Goal: Communication & Community: Connect with others

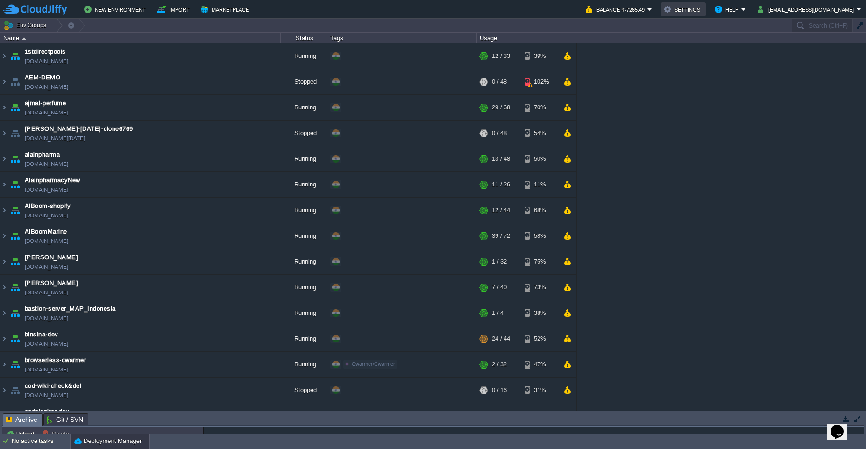
click at [703, 7] on button "Settings" at bounding box center [683, 9] width 39 height 11
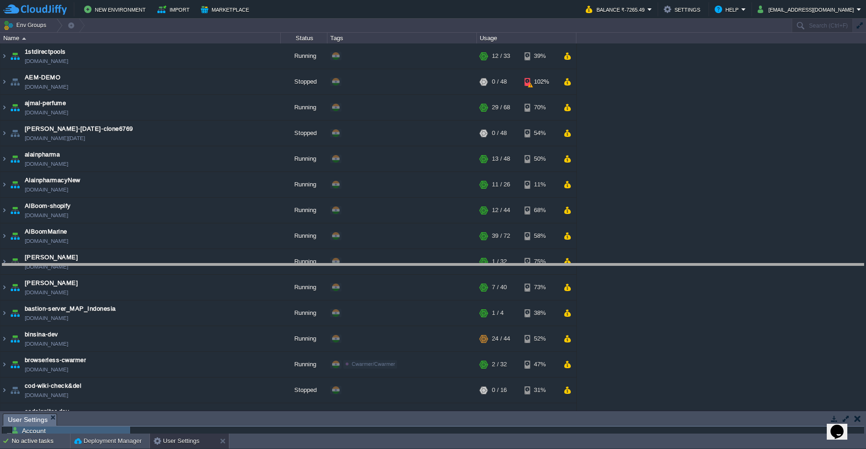
drag, startPoint x: 215, startPoint y: 423, endPoint x: 220, endPoint y: 273, distance: 150.1
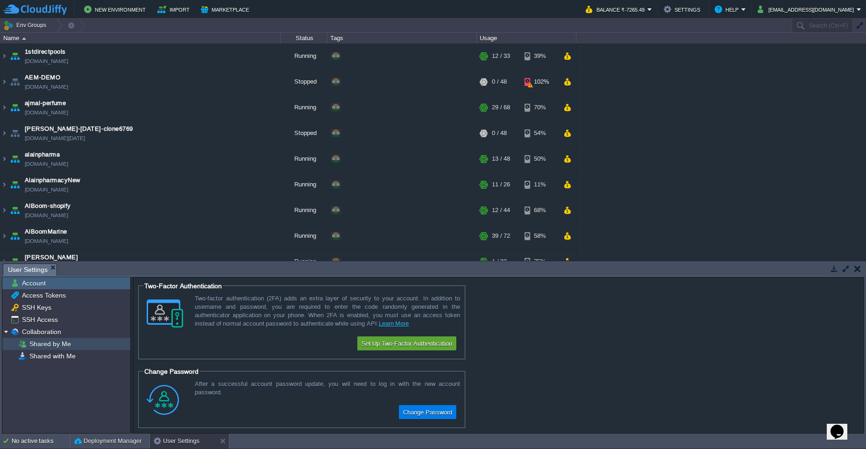
click at [74, 343] on div "Shared by Me" at bounding box center [66, 344] width 128 height 12
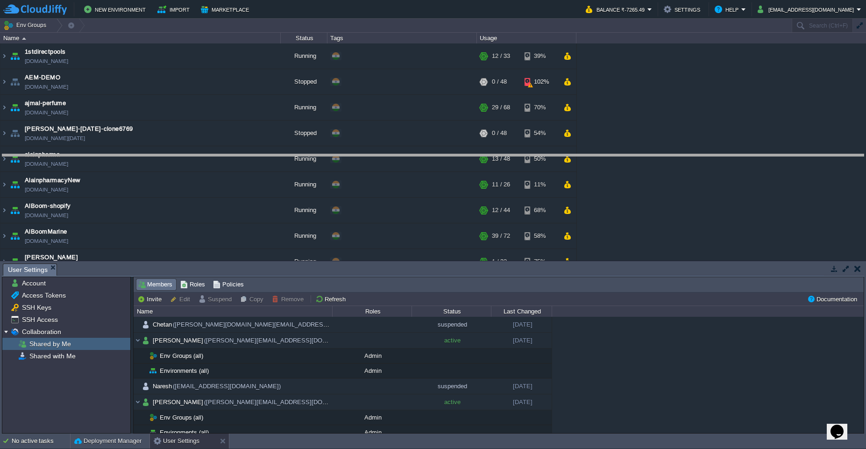
drag, startPoint x: 308, startPoint y: 273, endPoint x: 322, endPoint y: 143, distance: 130.7
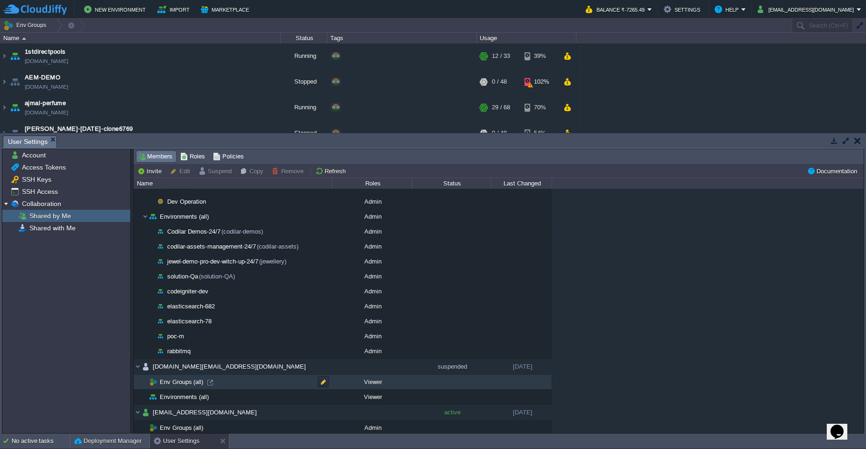
scroll to position [318, 0]
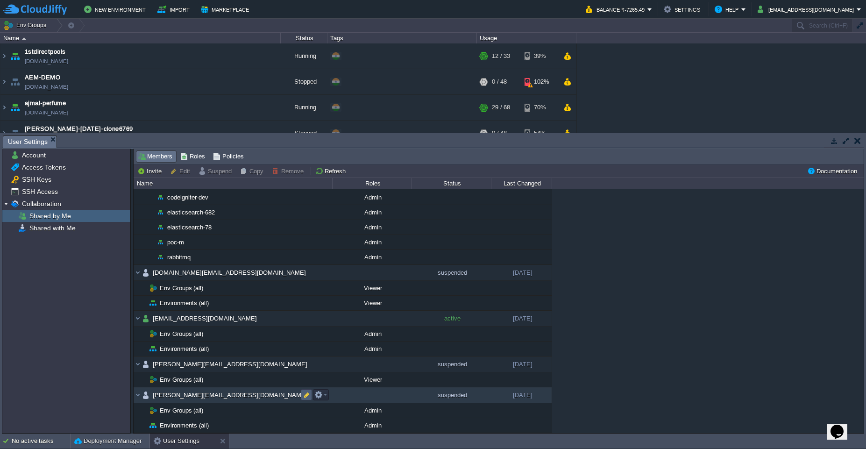
click at [307, 398] on button "button" at bounding box center [306, 395] width 8 height 8
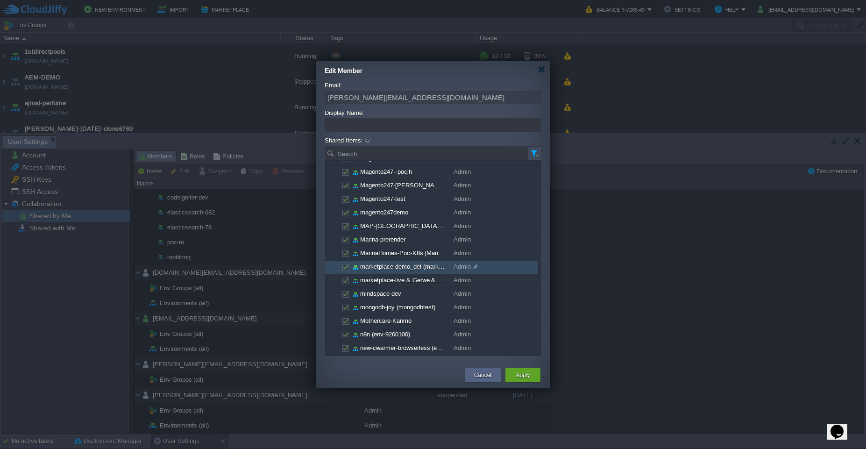
scroll to position [1350, 0]
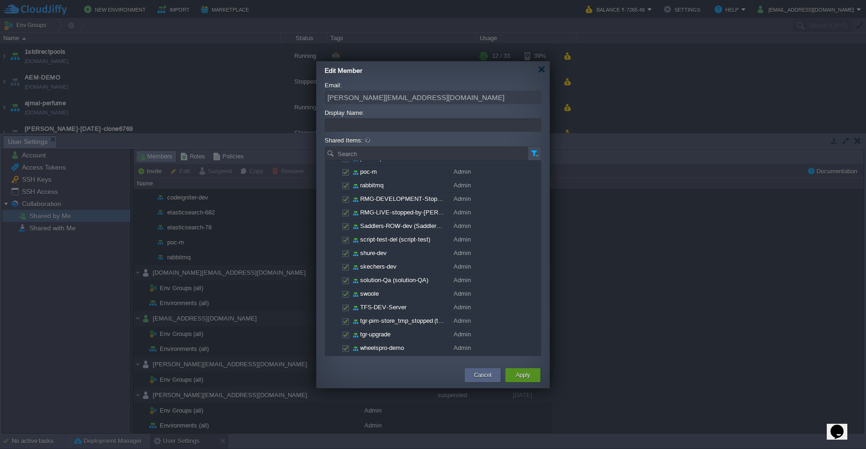
click at [525, 375] on button "Apply" at bounding box center [523, 375] width 14 height 9
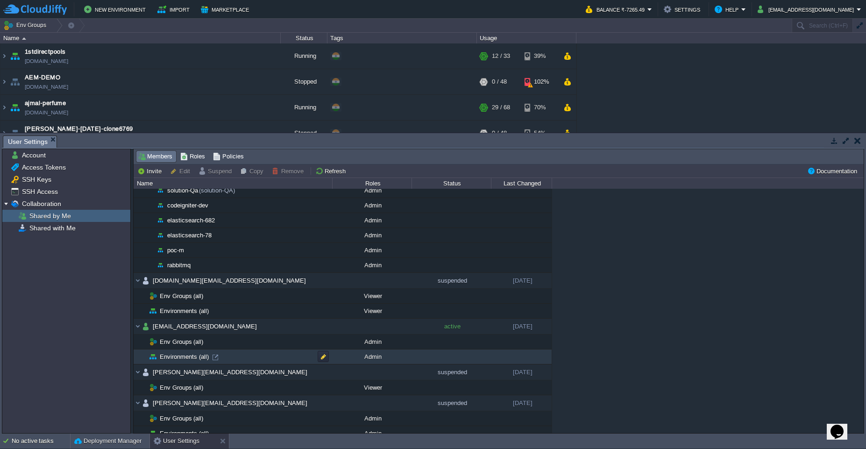
scroll to position [318, 0]
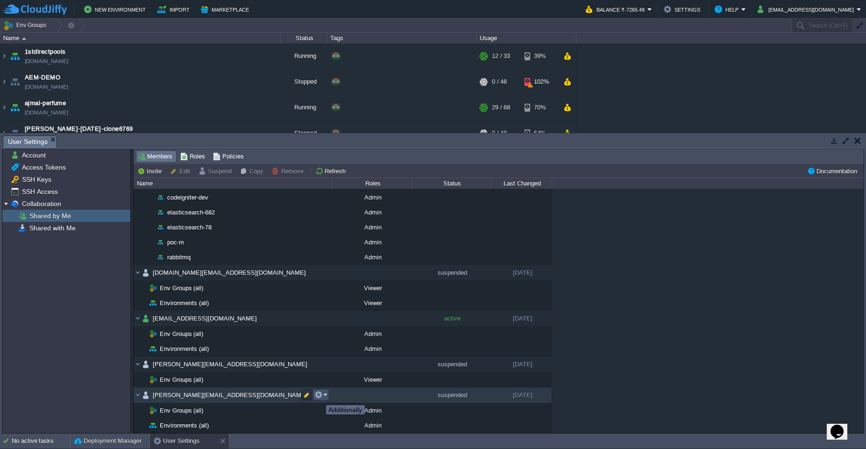
click at [321, 397] on button "button" at bounding box center [318, 395] width 8 height 8
click at [339, 409] on span "Activate" at bounding box center [339, 407] width 22 height 7
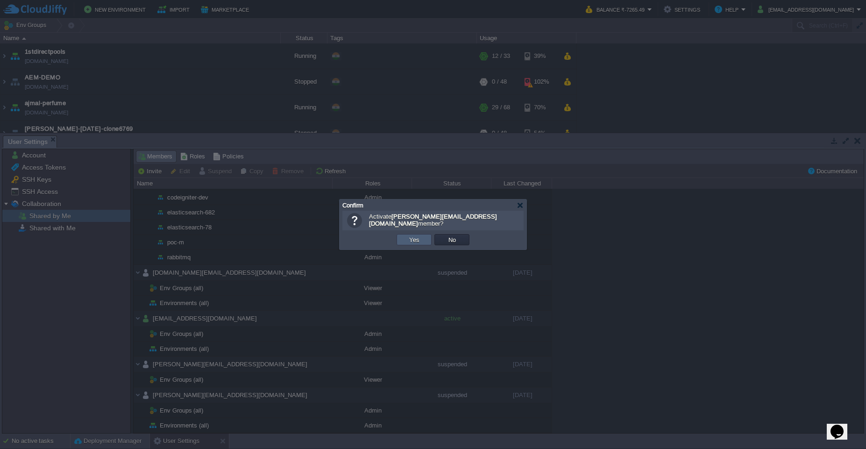
click at [416, 241] on button "Yes" at bounding box center [415, 240] width 16 height 8
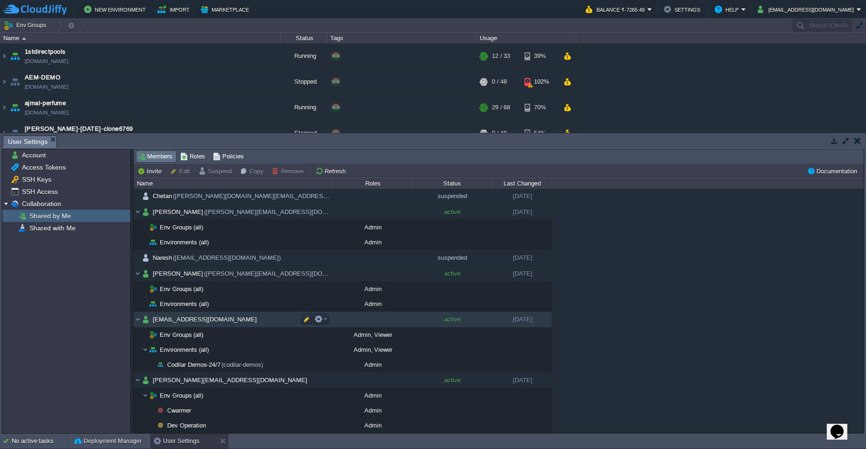
scroll to position [0, 0]
click at [149, 175] on button "Invite" at bounding box center [150, 171] width 27 height 8
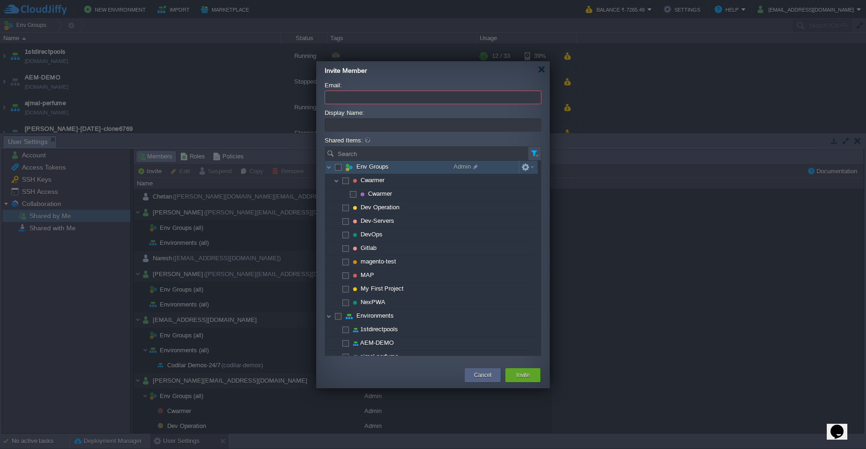
paste input "[EMAIL_ADDRESS][DOMAIN_NAME]"
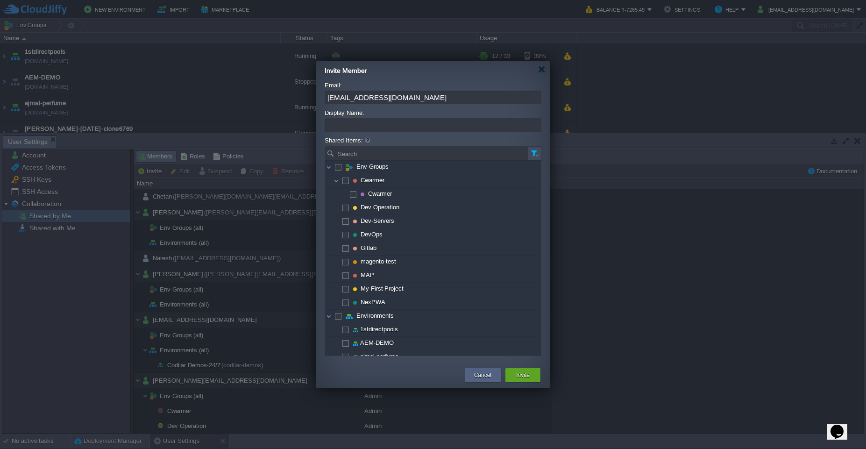
type input "[EMAIL_ADDRESS][DOMAIN_NAME]"
click at [348, 122] on input "Display Name:" at bounding box center [433, 125] width 217 height 14
type input "Venkatesh"
click at [337, 170] on span at bounding box center [338, 166] width 2 height 7
checkbox input "true"
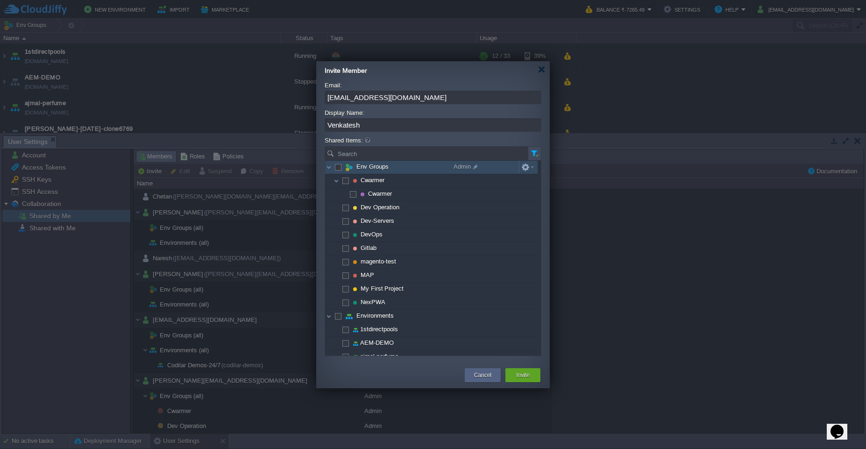
checkbox input "true"
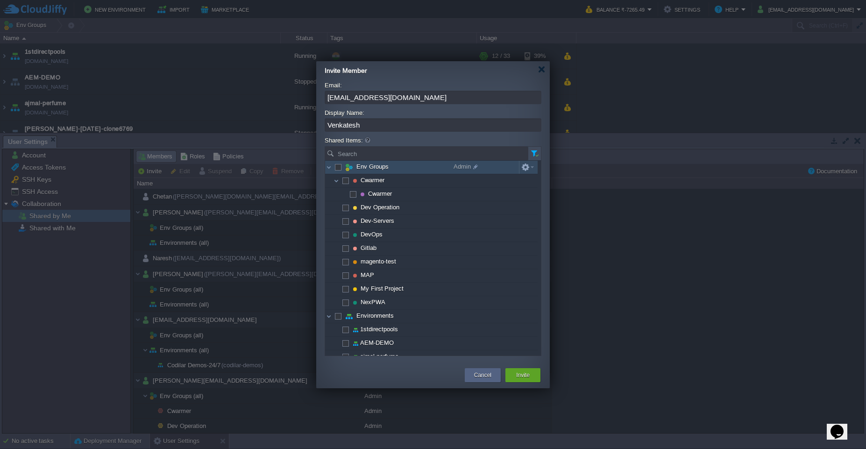
checkbox input "true"
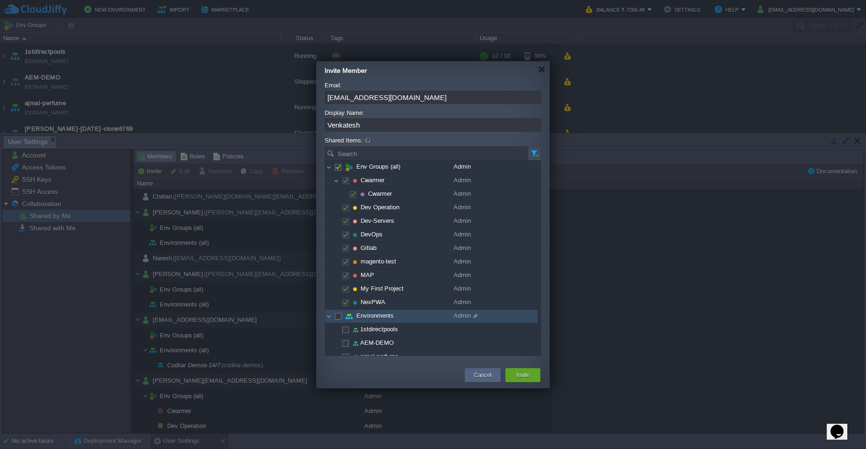
click at [337, 316] on span at bounding box center [338, 315] width 2 height 7
checkbox input "true"
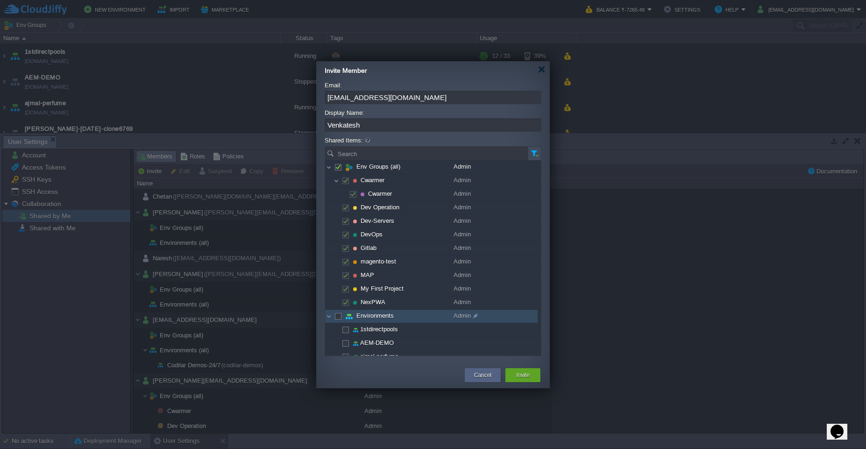
checkbox input "true"
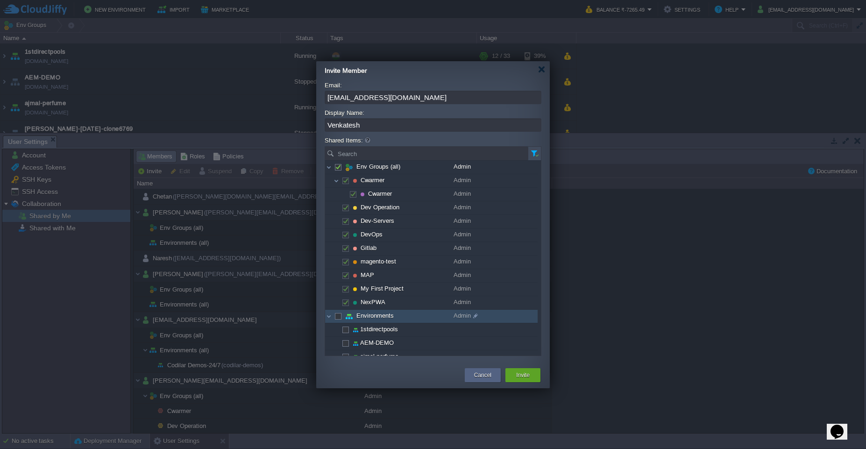
checkbox input "true"
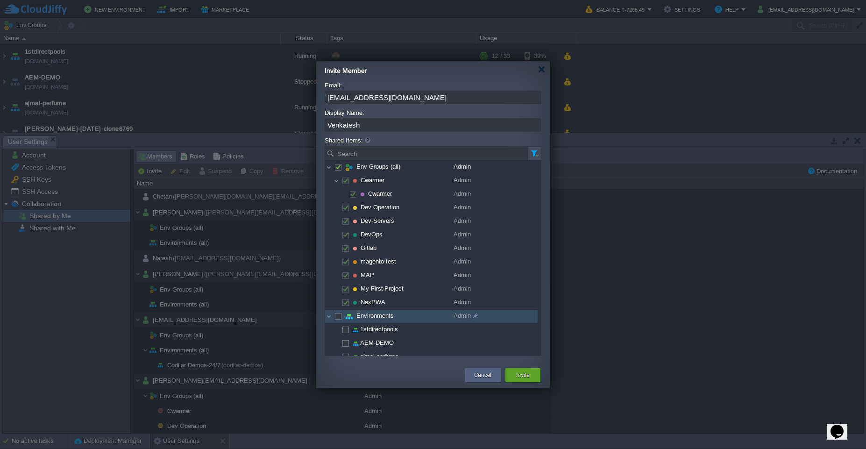
checkbox input "true"
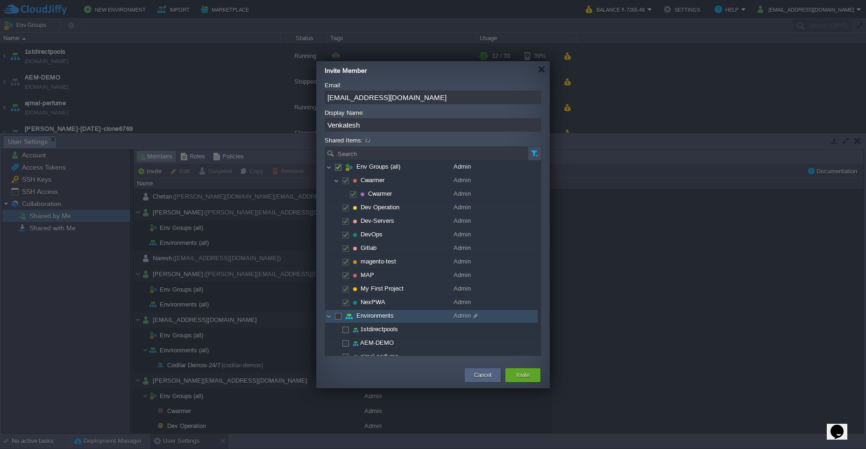
checkbox input "true"
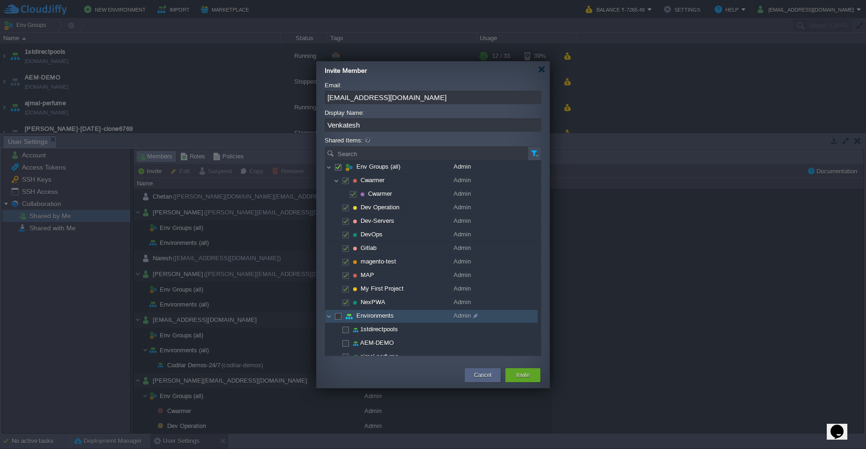
checkbox input "true"
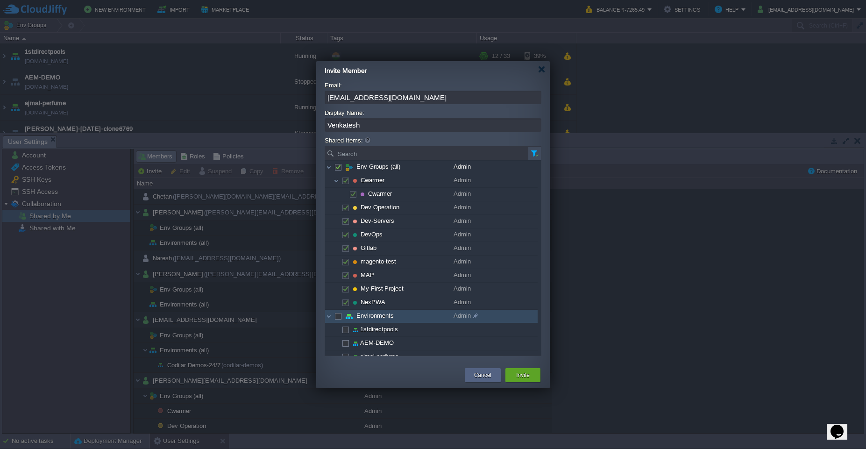
checkbox input "true"
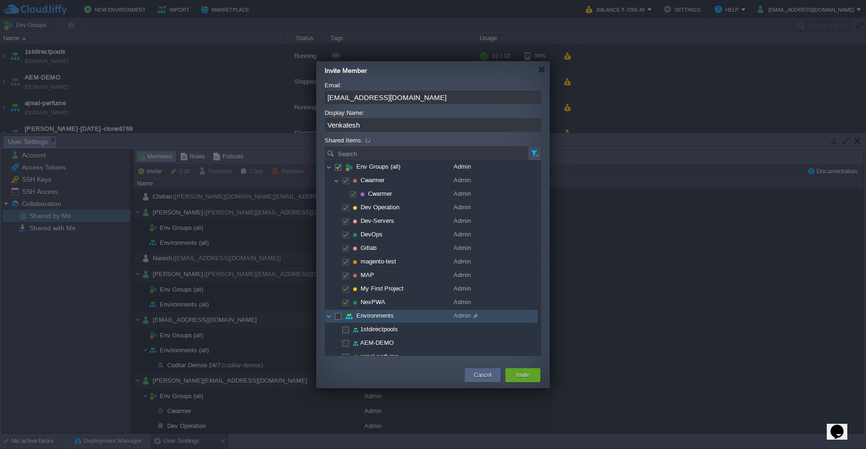
checkbox input "true"
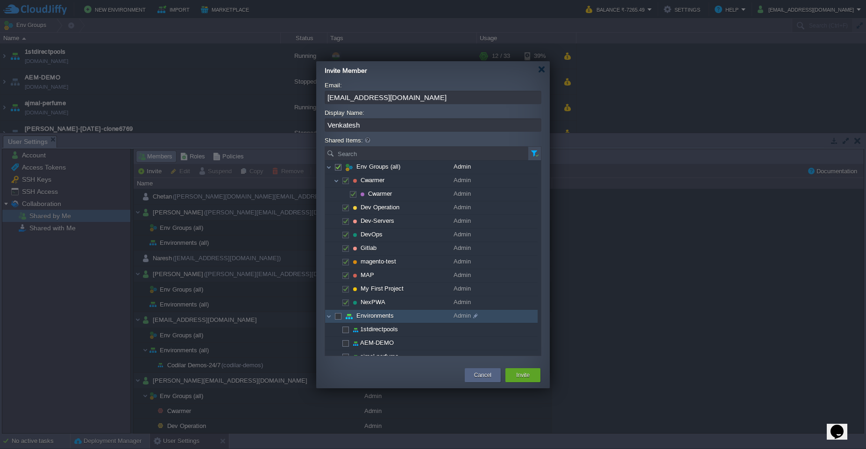
checkbox input "true"
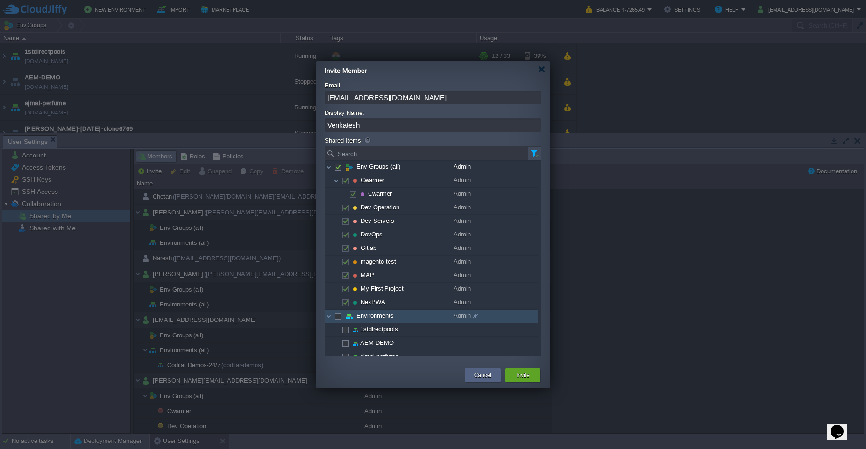
checkbox input "true"
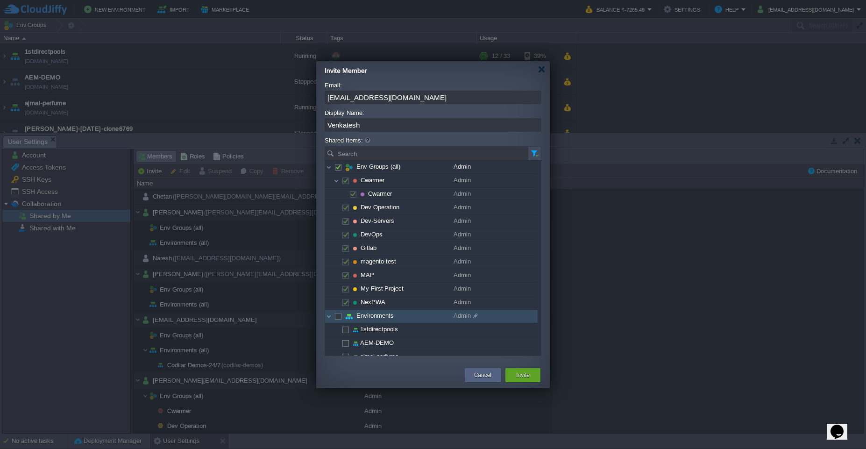
checkbox input "true"
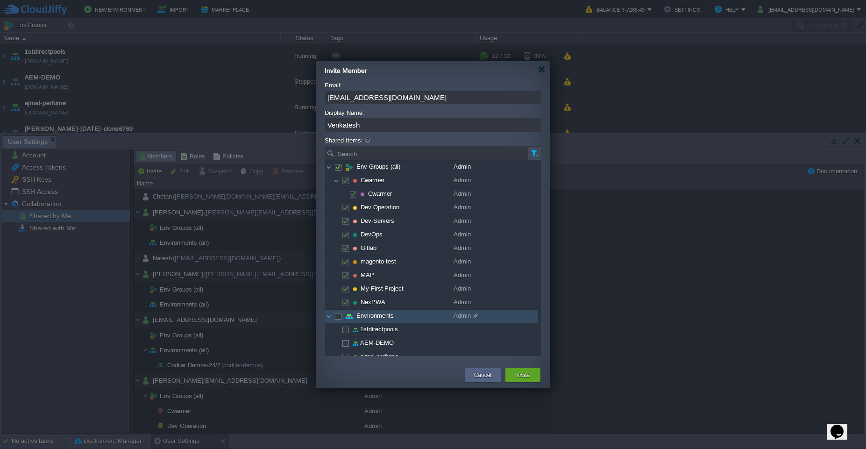
checkbox input "true"
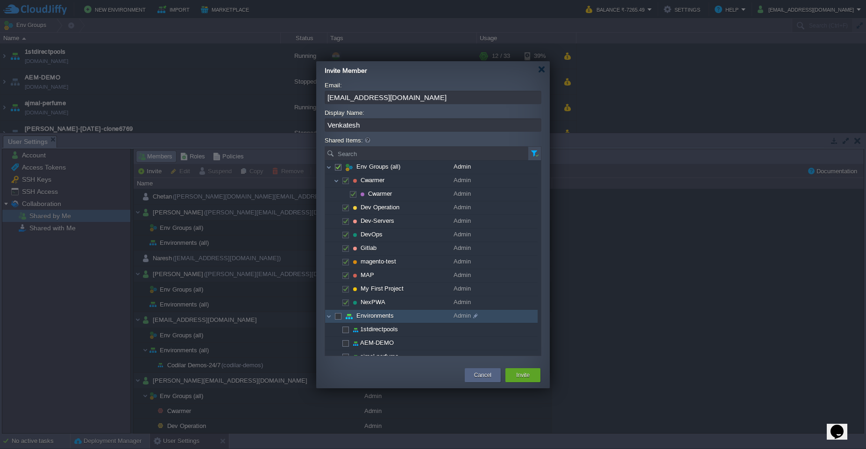
checkbox input "true"
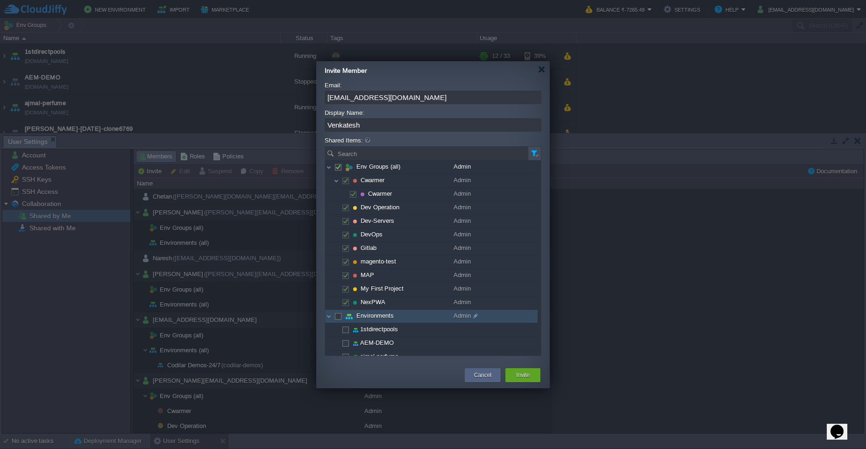
checkbox input "true"
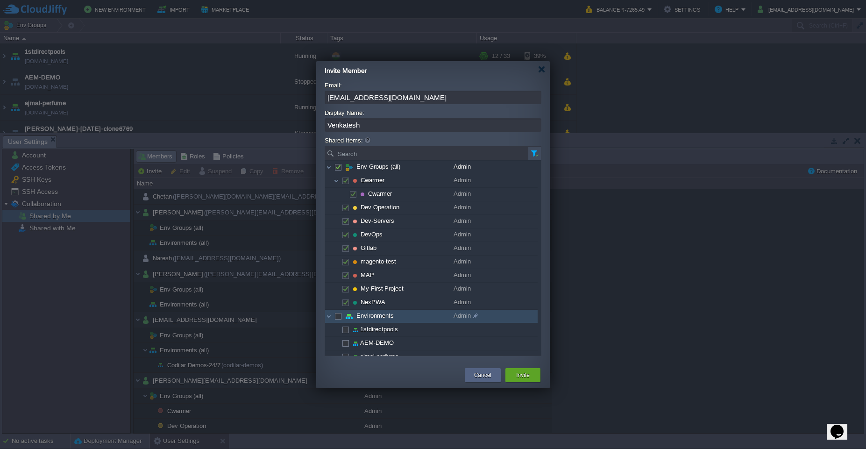
checkbox input "true"
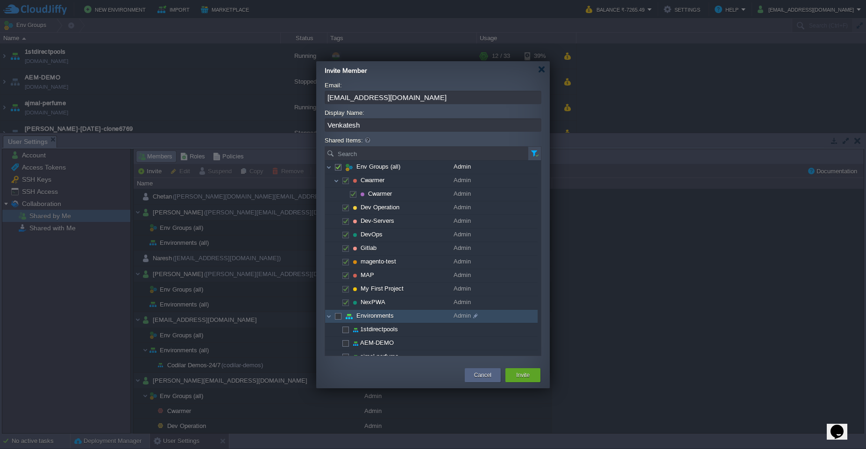
checkbox input "true"
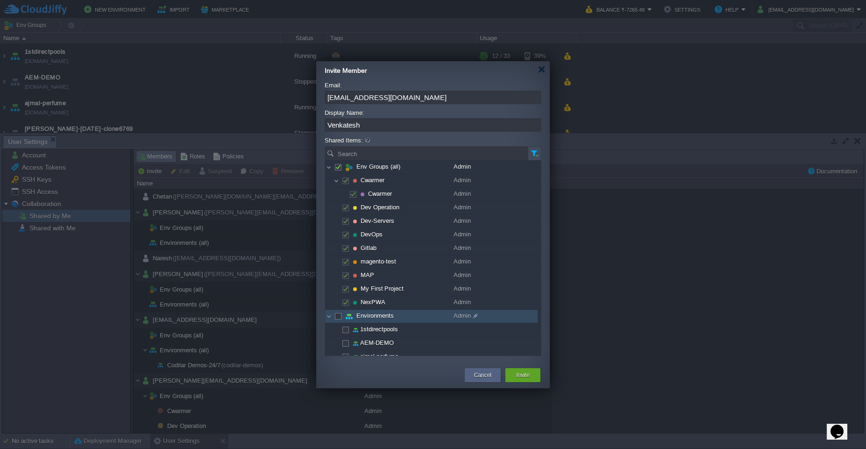
checkbox input "true"
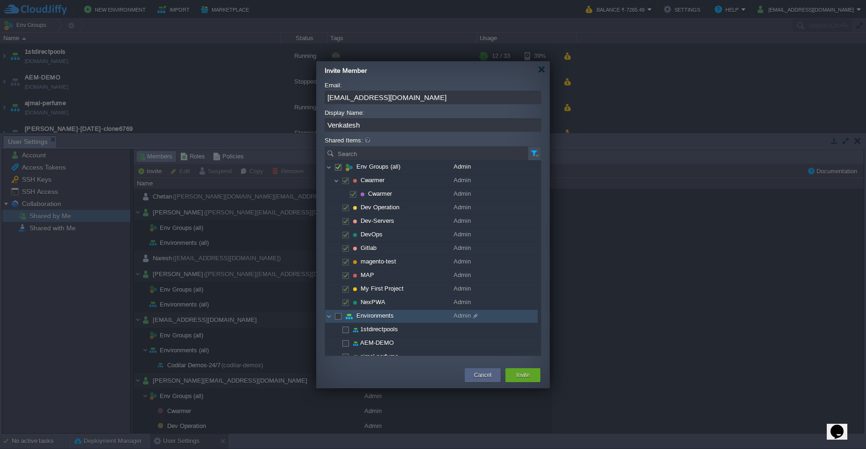
checkbox input "true"
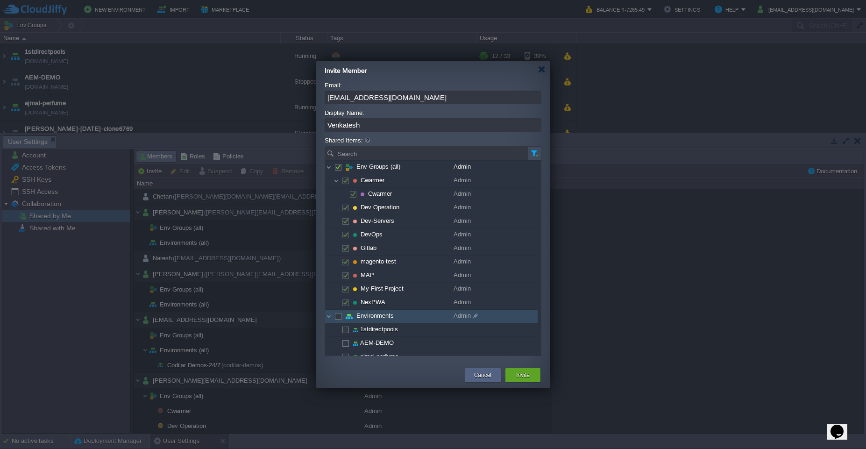
checkbox input "true"
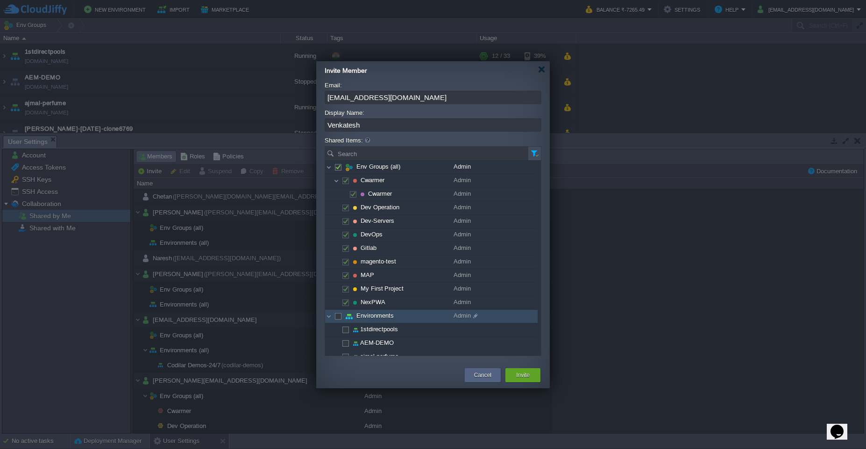
checkbox input "true"
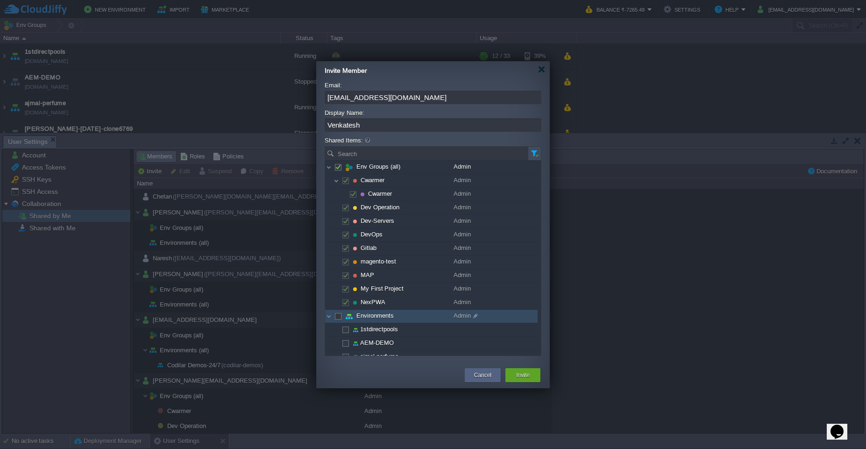
checkbox input "true"
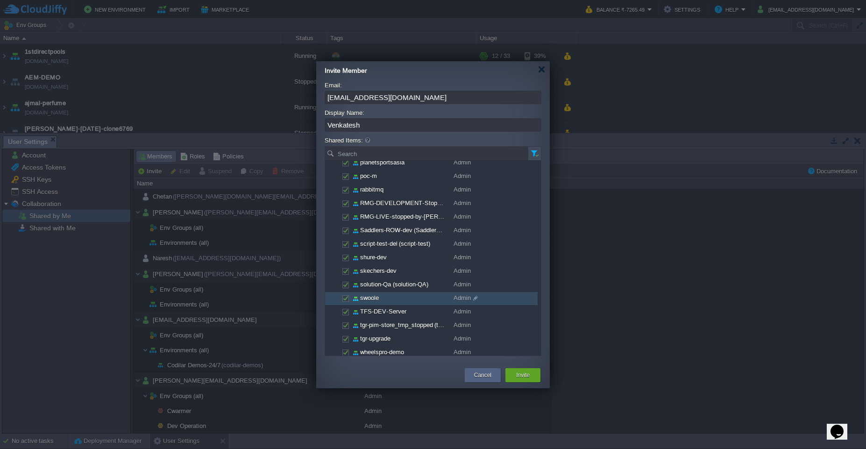
scroll to position [1350, 0]
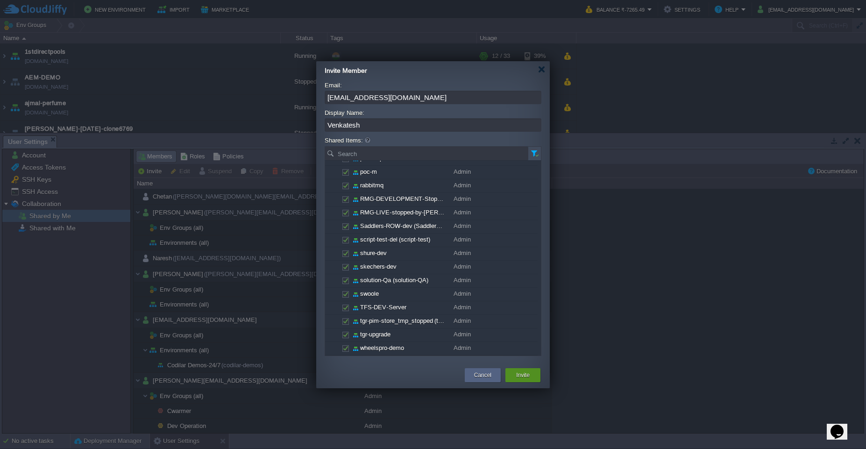
click at [531, 379] on div "Invite" at bounding box center [523, 375] width 21 height 14
